Goal: Find specific page/section: Find specific page/section

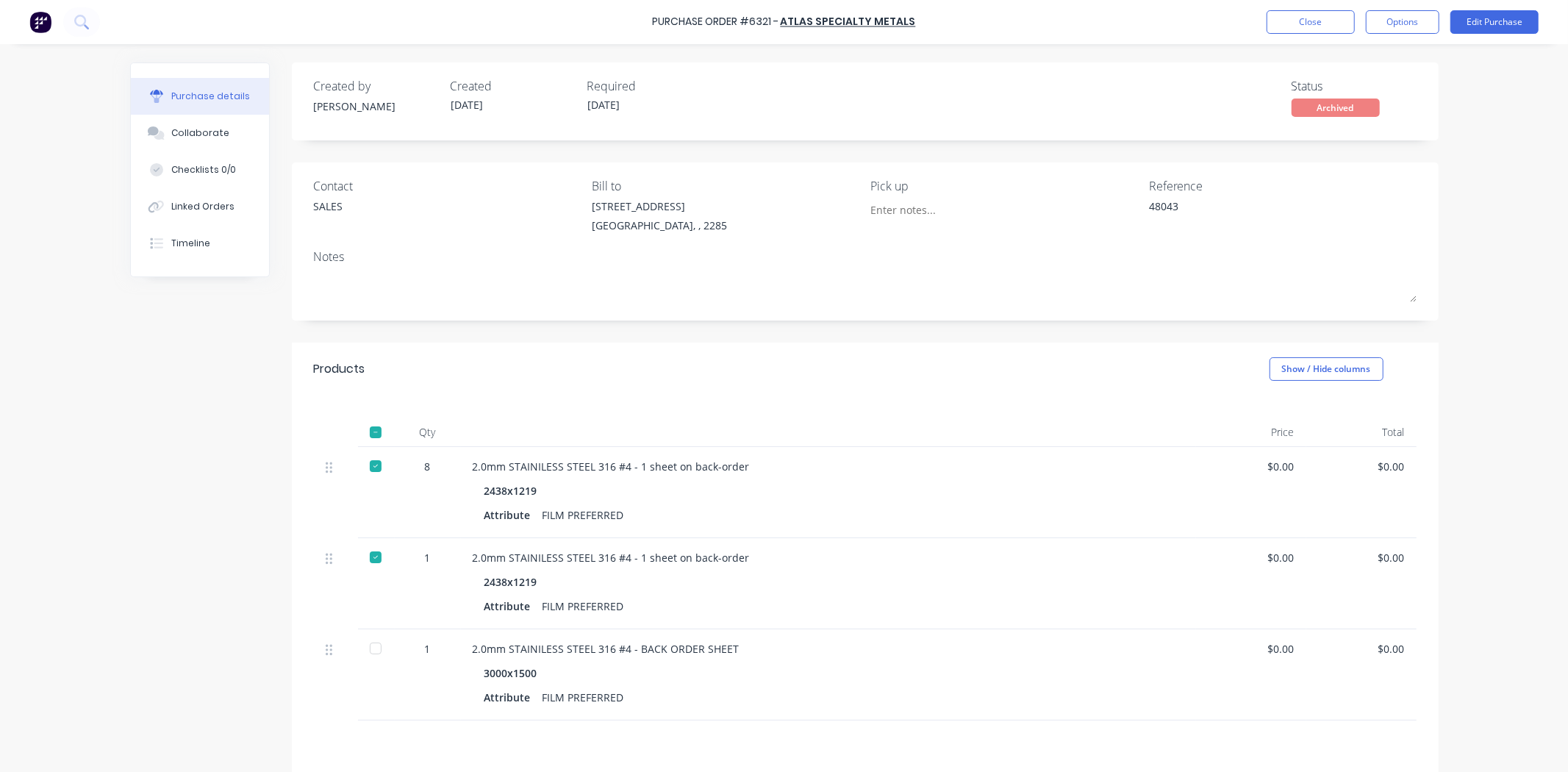
scroll to position [159, 0]
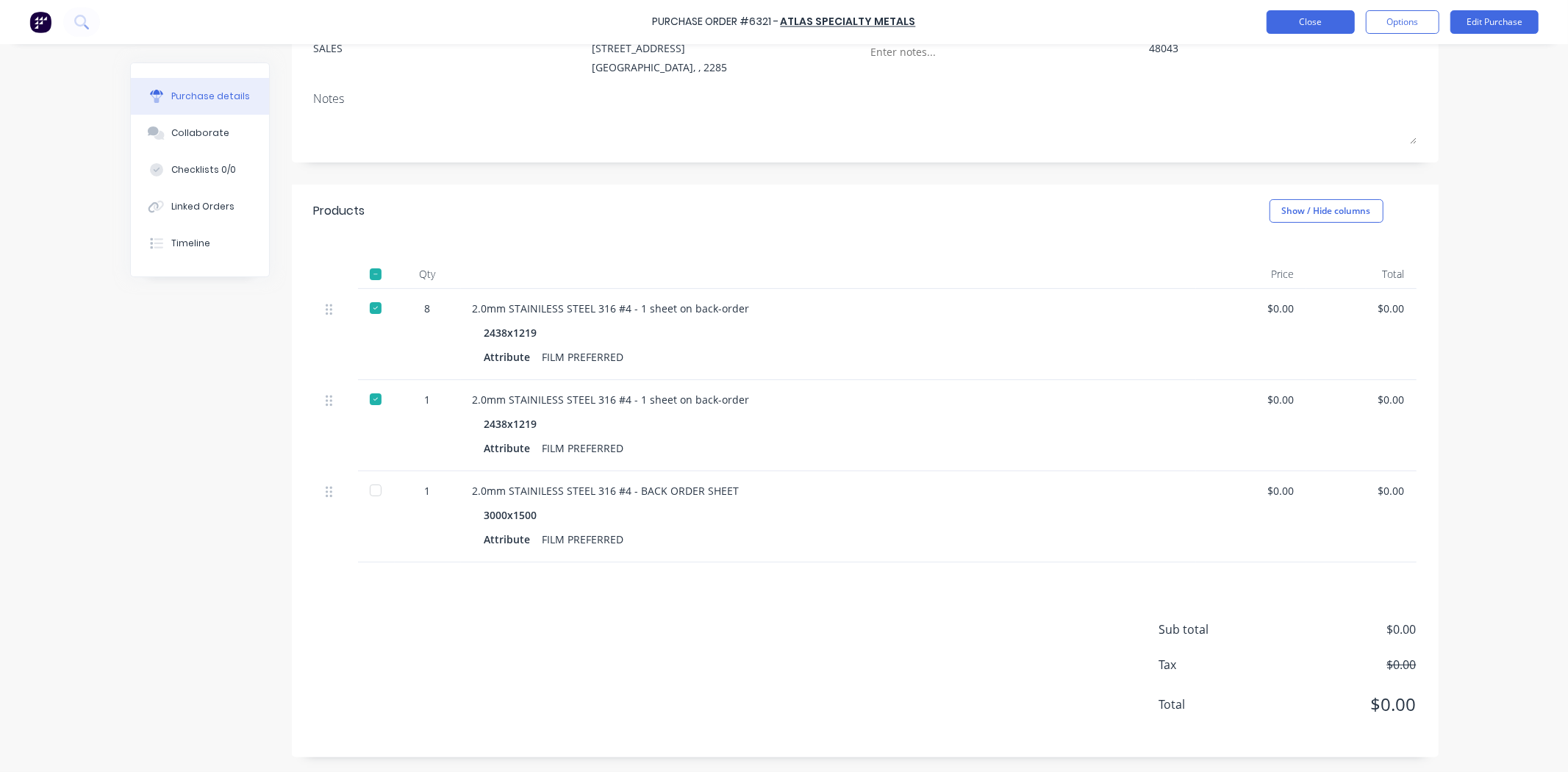
click at [1337, 22] on button "Close" at bounding box center [1311, 22] width 88 height 24
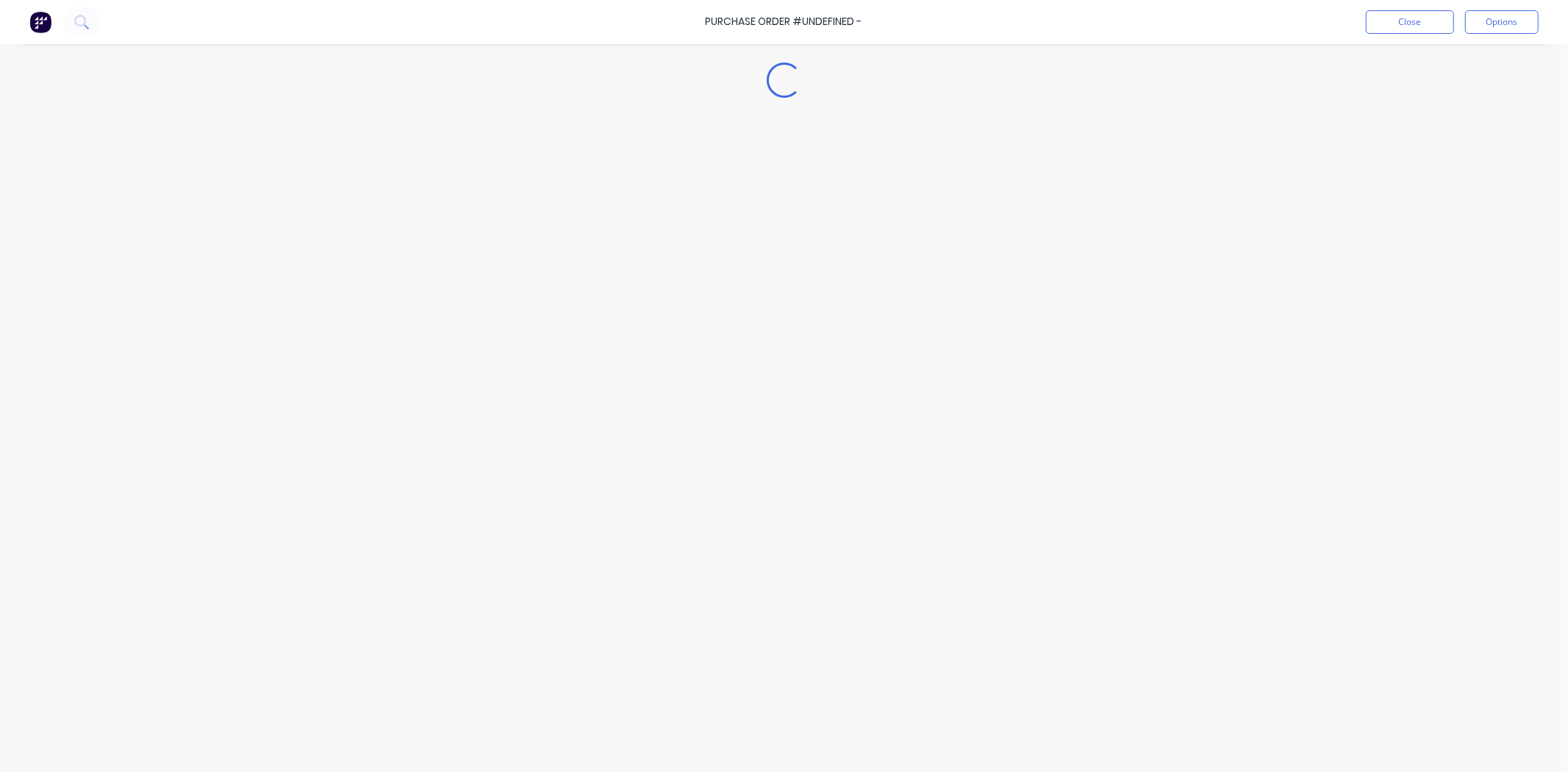
type textarea "x"
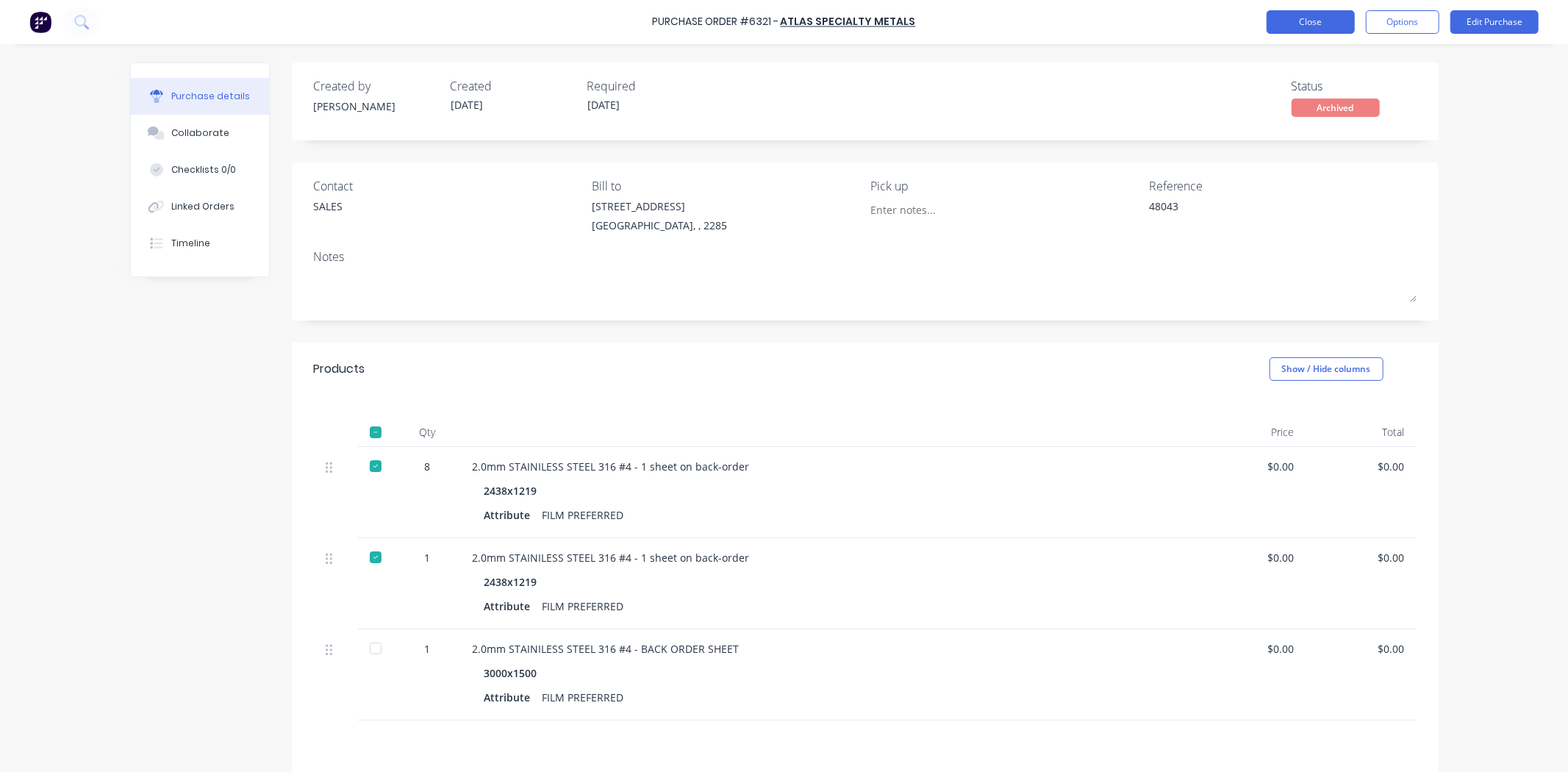
click at [1309, 18] on button "Close" at bounding box center [1311, 22] width 88 height 24
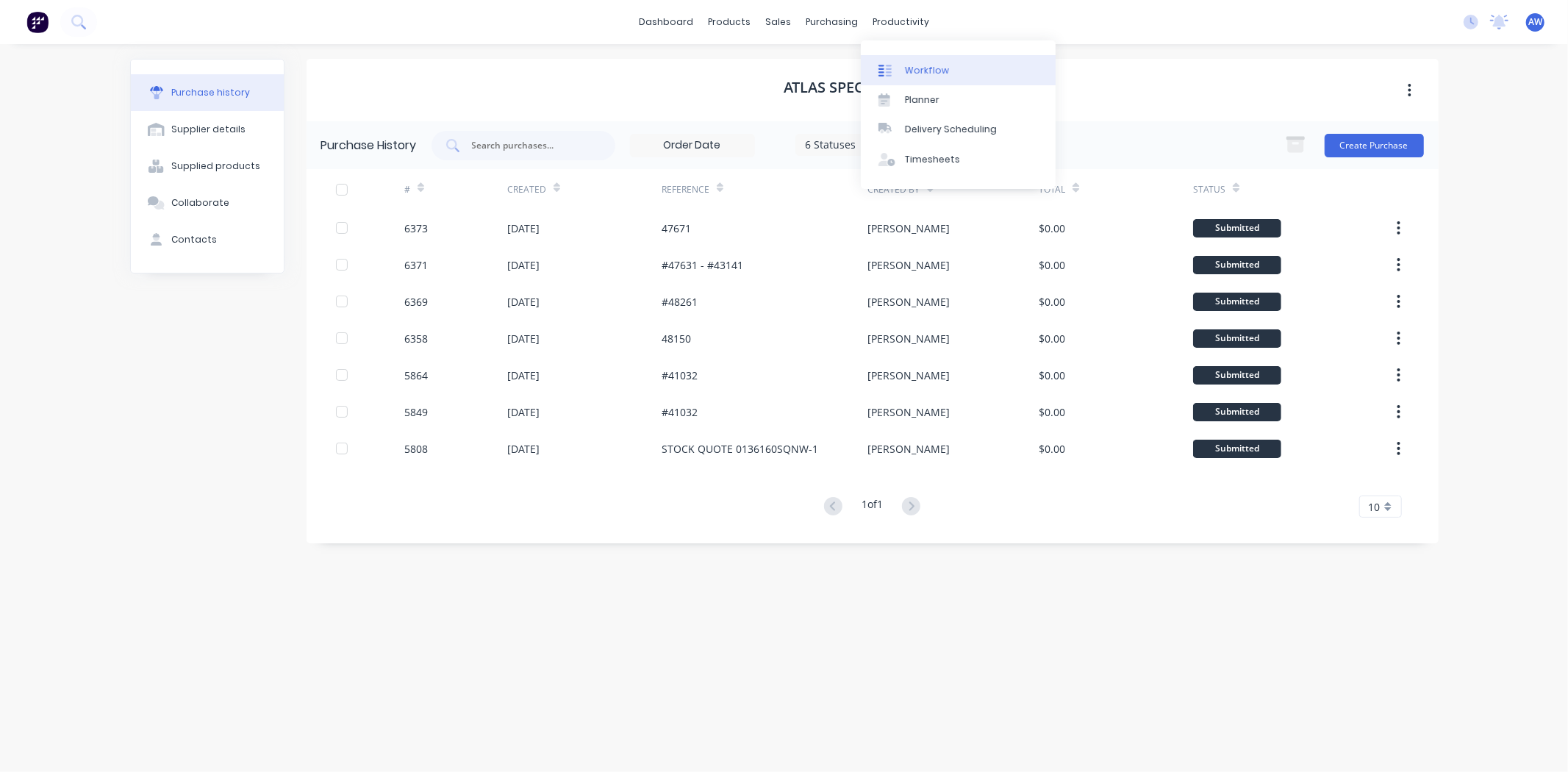
click at [923, 75] on div "Workflow" at bounding box center [927, 70] width 44 height 13
